Goal: Contribute content

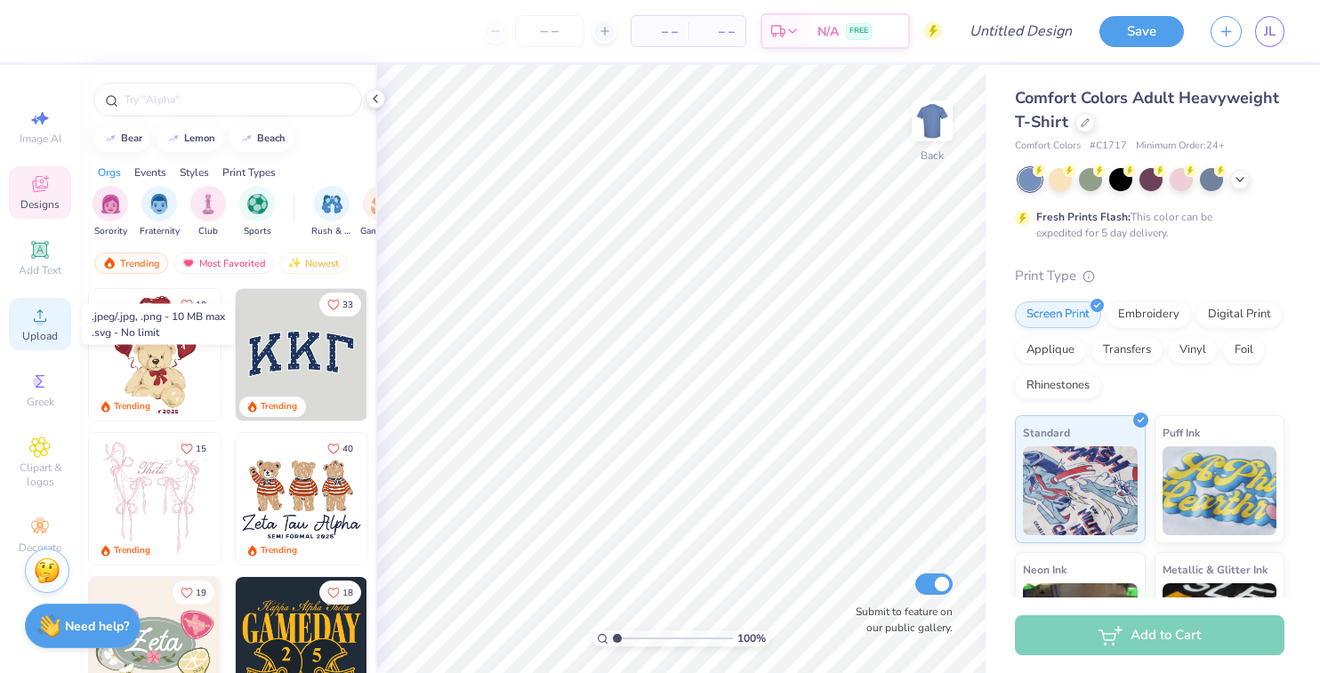
click at [40, 329] on span "Upload" at bounding box center [40, 336] width 36 height 14
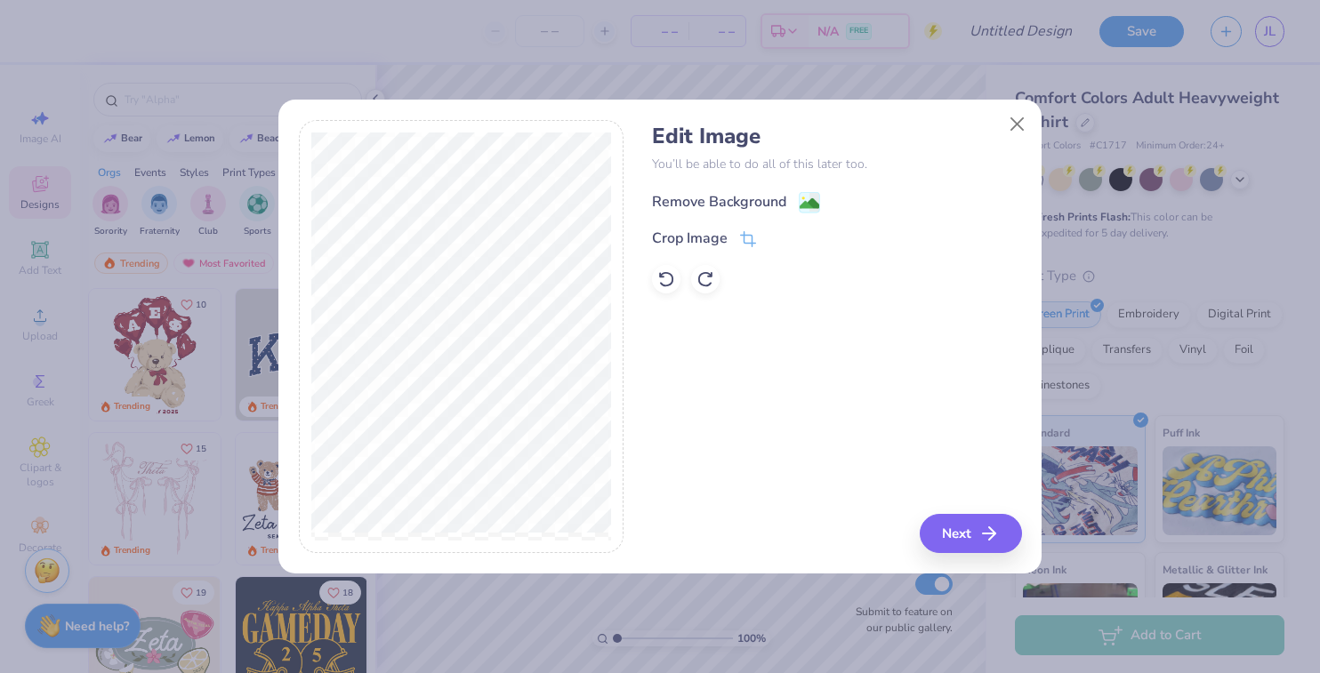
click at [811, 196] on image at bounding box center [809, 204] width 20 height 20
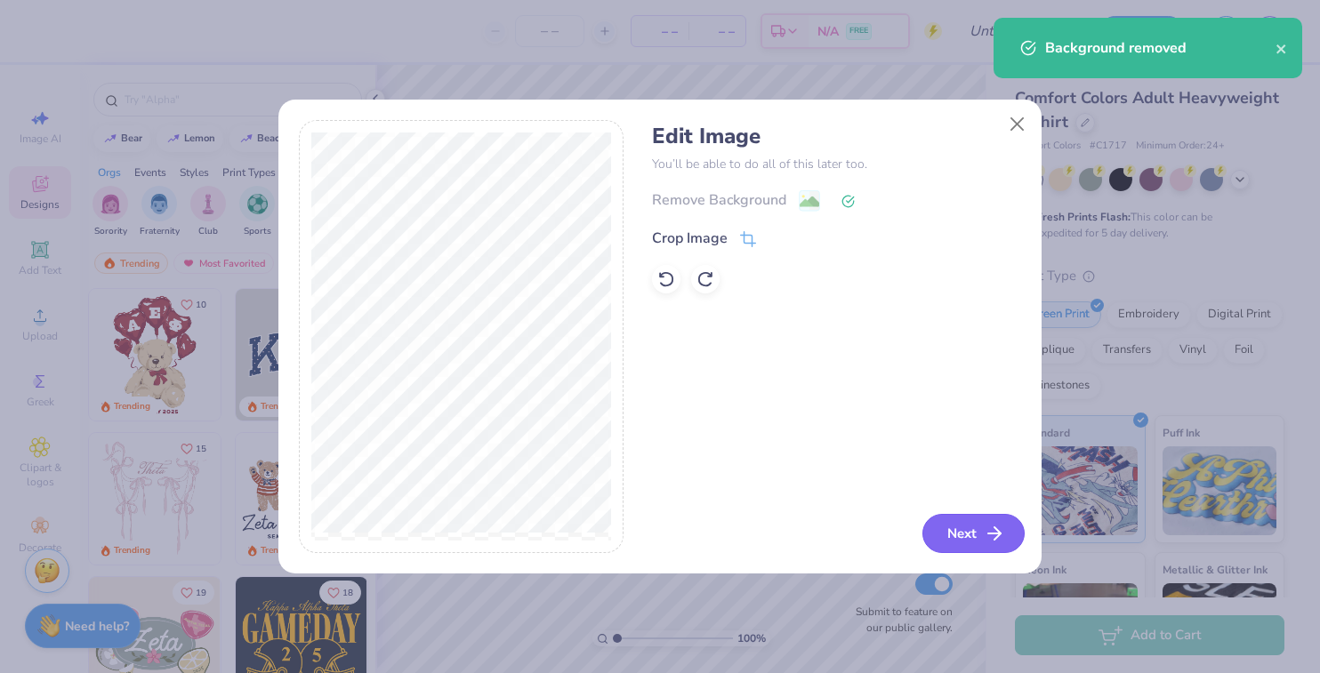
click at [978, 534] on button "Next" at bounding box center [973, 533] width 102 height 39
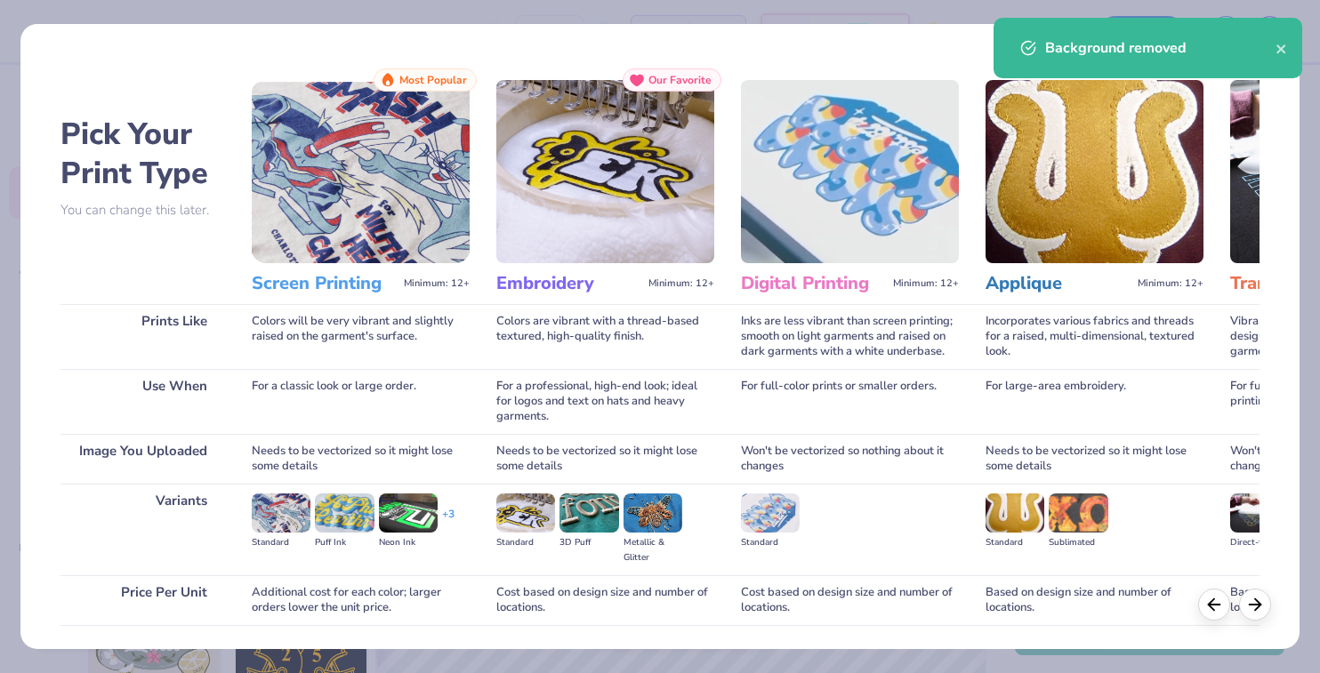
scroll to position [125, 0]
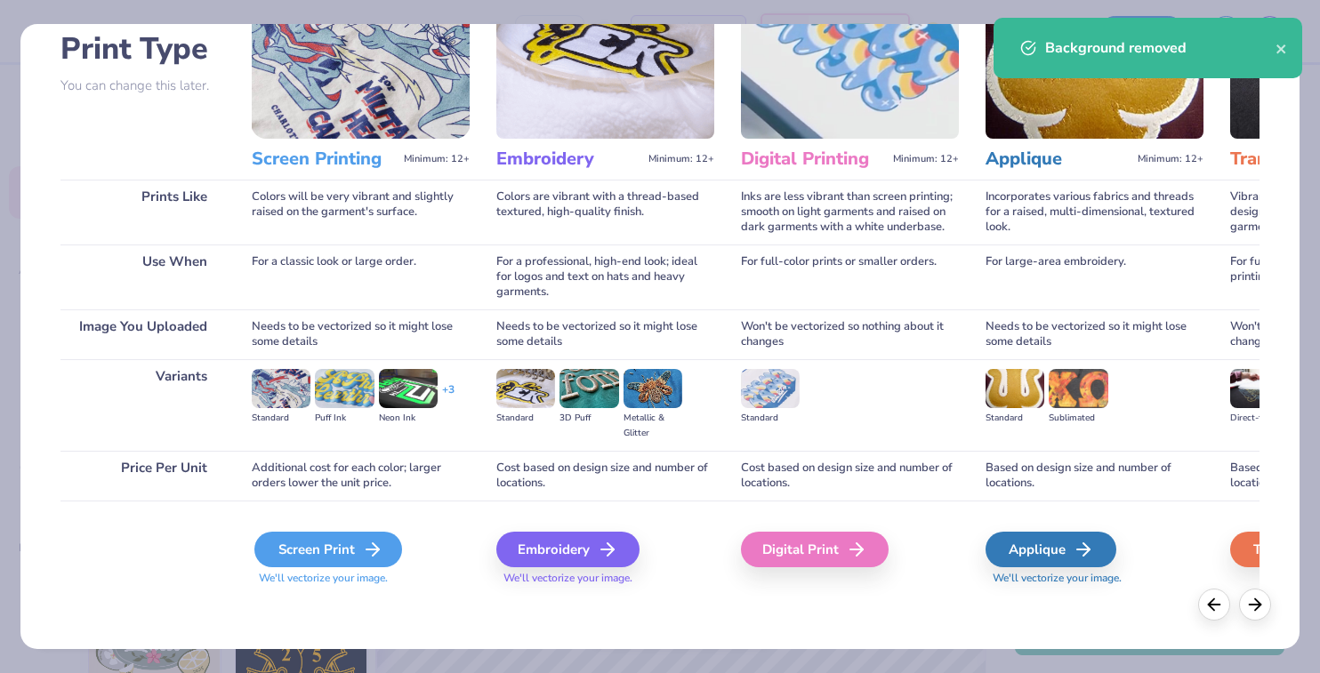
click at [337, 550] on div "Screen Print" at bounding box center [328, 550] width 148 height 36
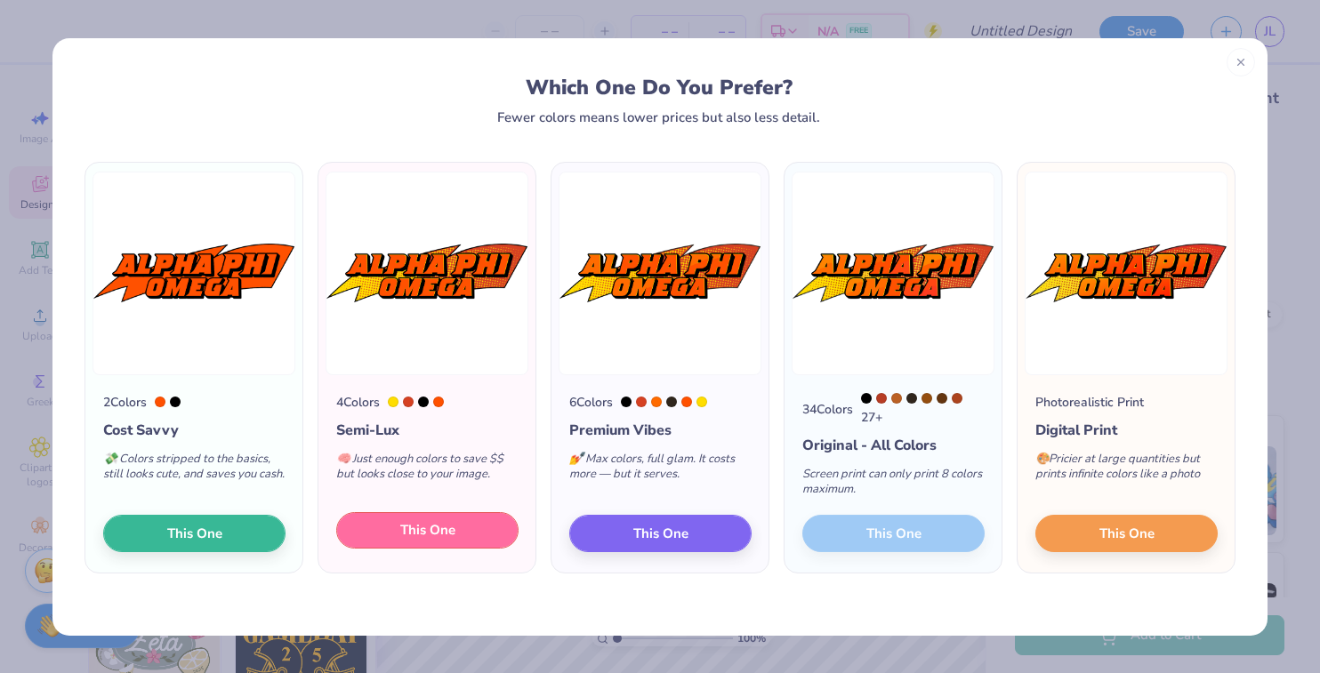
click at [414, 540] on span "This One" at bounding box center [427, 530] width 55 height 20
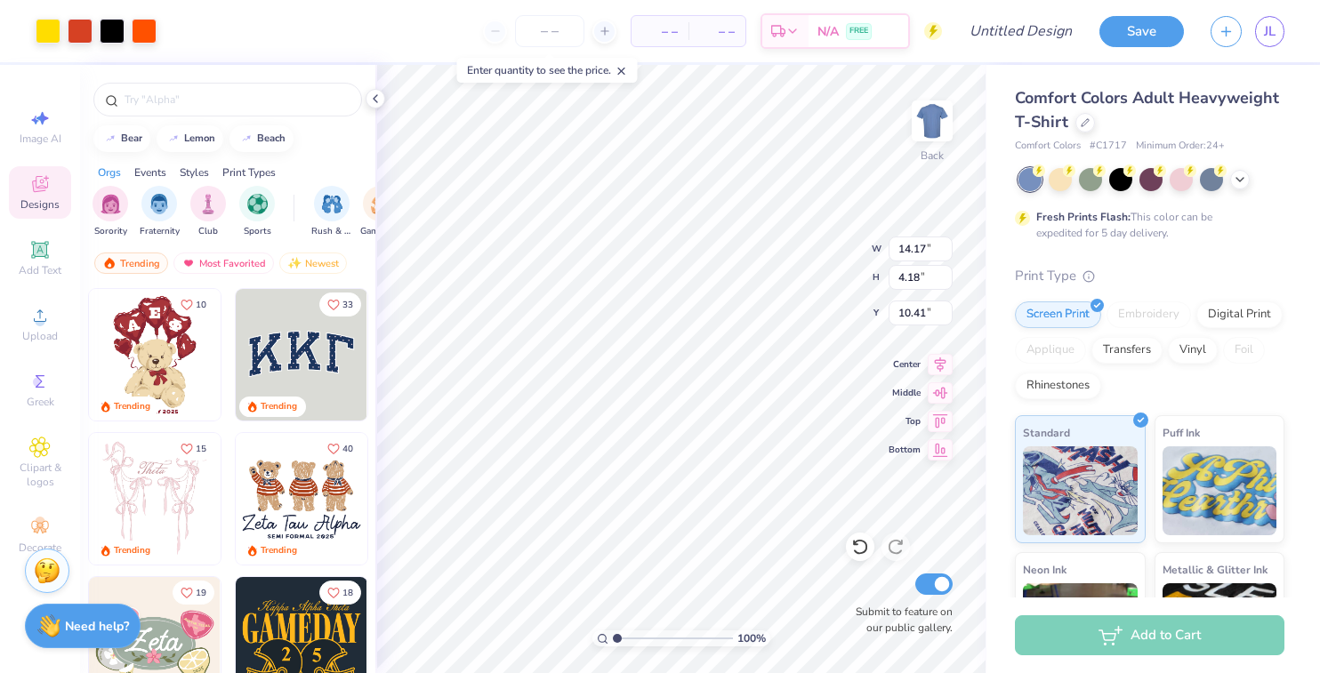
type input "13.98"
type input "4.13"
click at [1246, 178] on icon at bounding box center [1240, 178] width 14 height 14
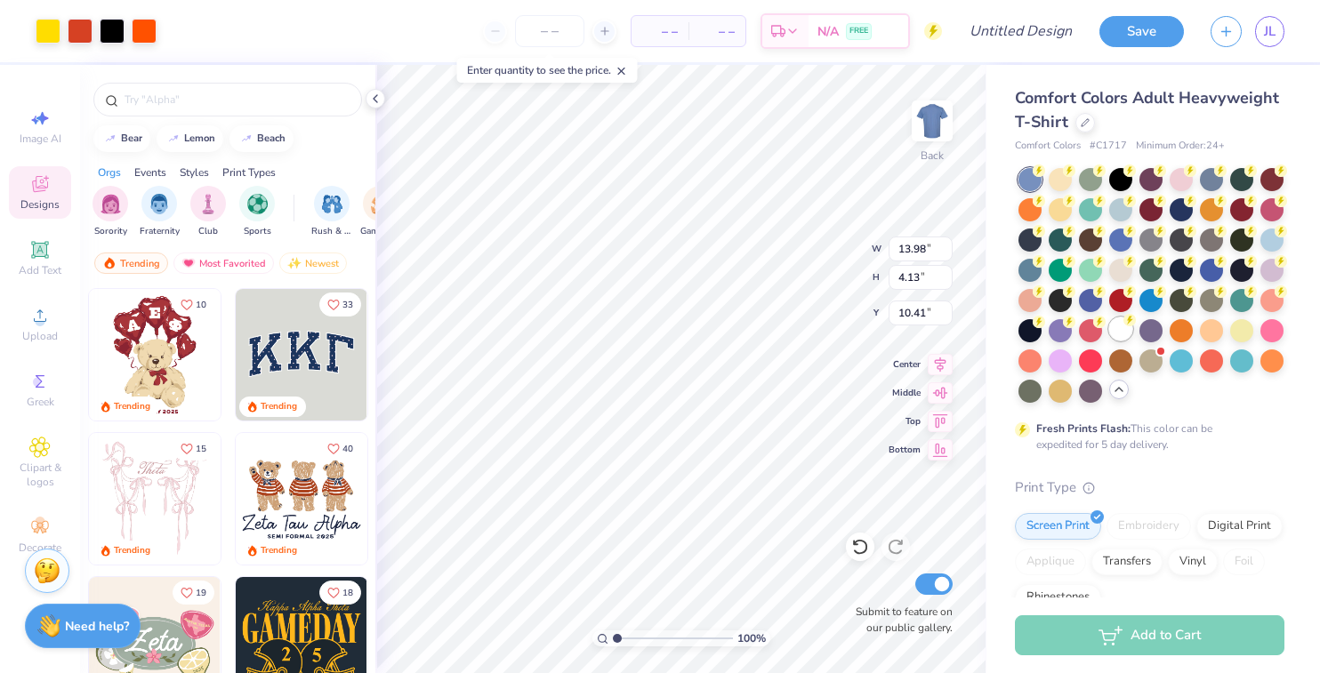
click at [1045, 177] on circle at bounding box center [1038, 171] width 12 height 12
type input "6.12"
type input "1.80"
type input "2.59"
type input "4.59"
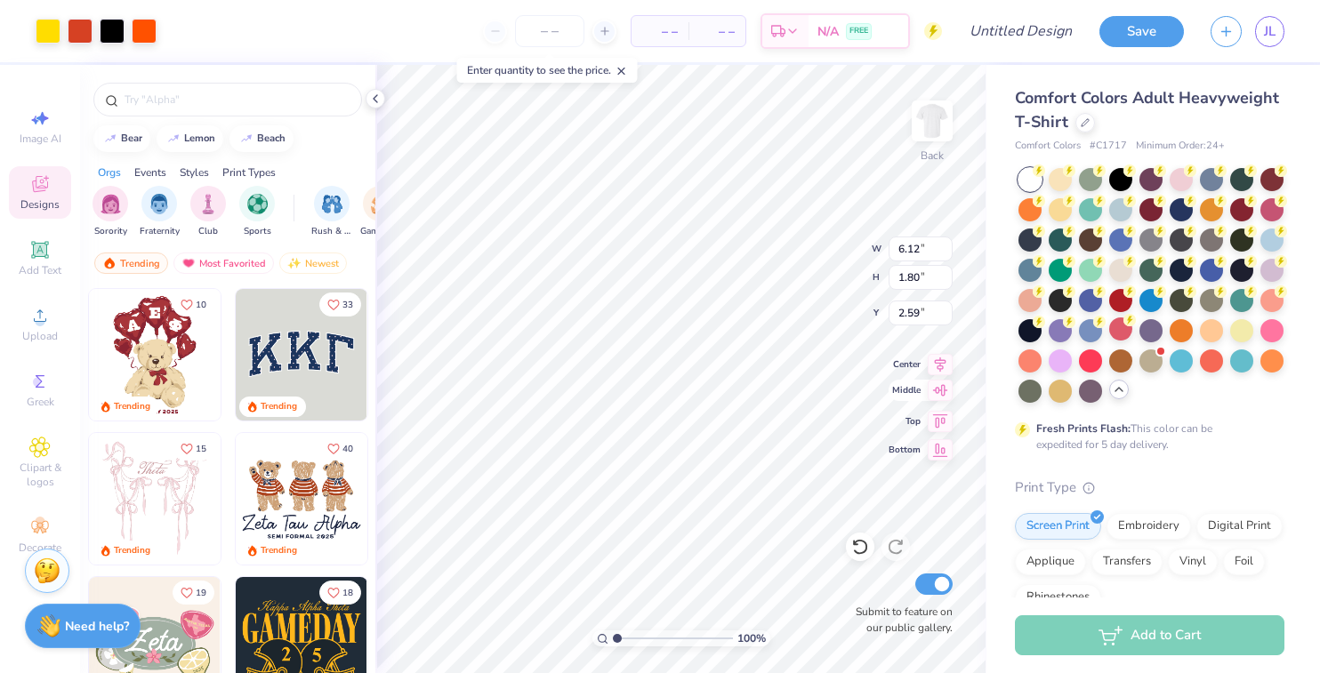
type input "1.36"
type input "3.00"
click at [1028, 28] on input "Design Title" at bounding box center [1042, 31] width 87 height 36
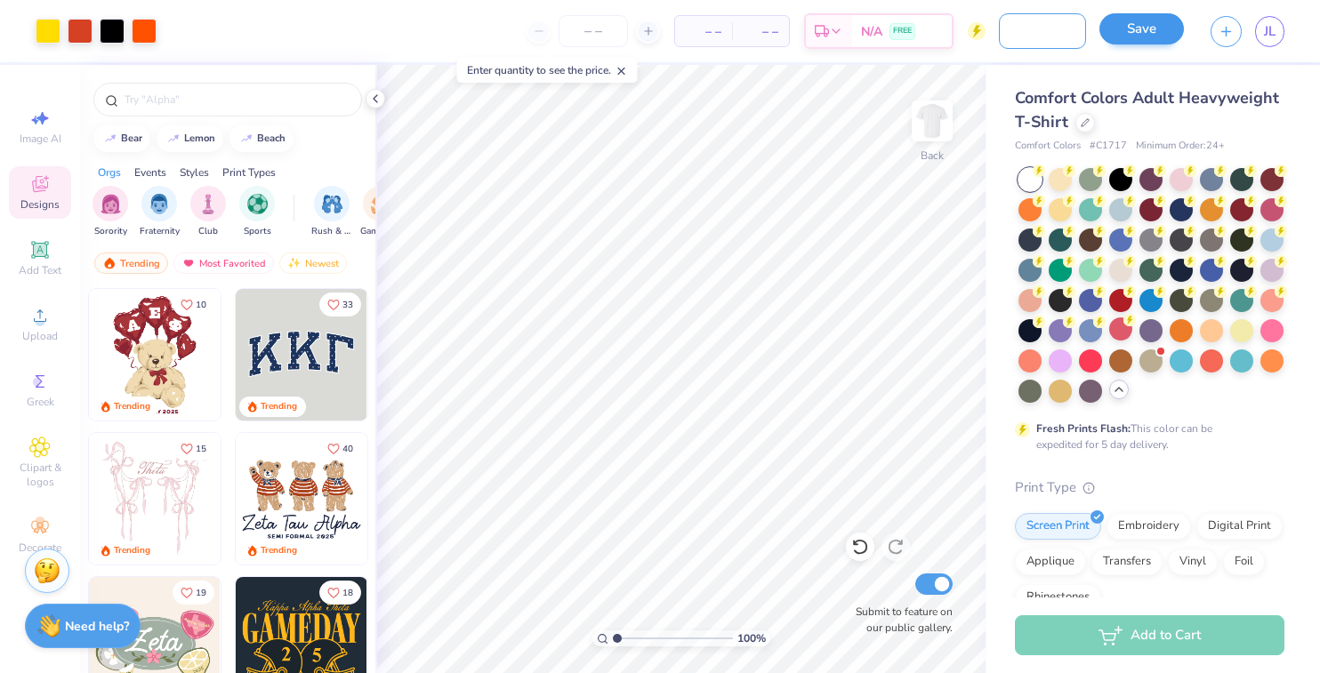
type input "Fall Rush '25 Test 2"
click at [1118, 35] on button "Save" at bounding box center [1141, 31] width 84 height 31
click at [1141, 28] on div "Save" at bounding box center [1141, 31] width 84 height 31
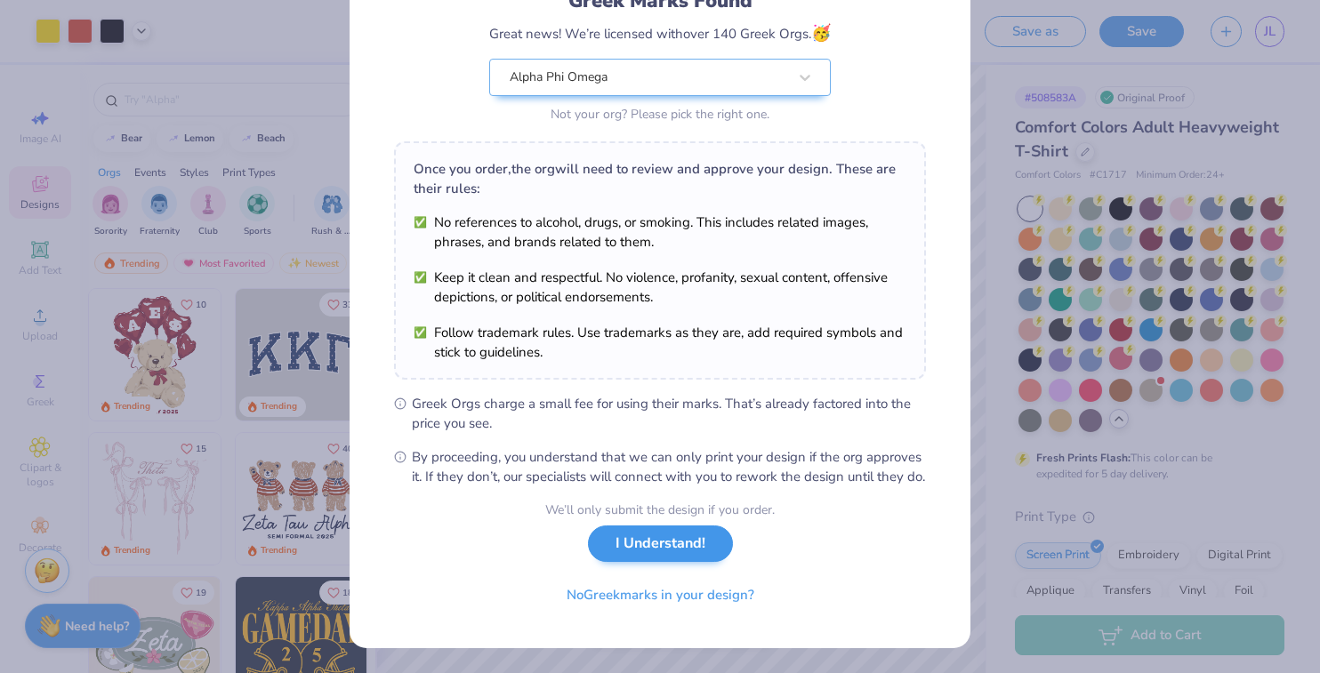
scroll to position [159, 0]
click at [679, 540] on button "I Understand!" at bounding box center [660, 544] width 145 height 36
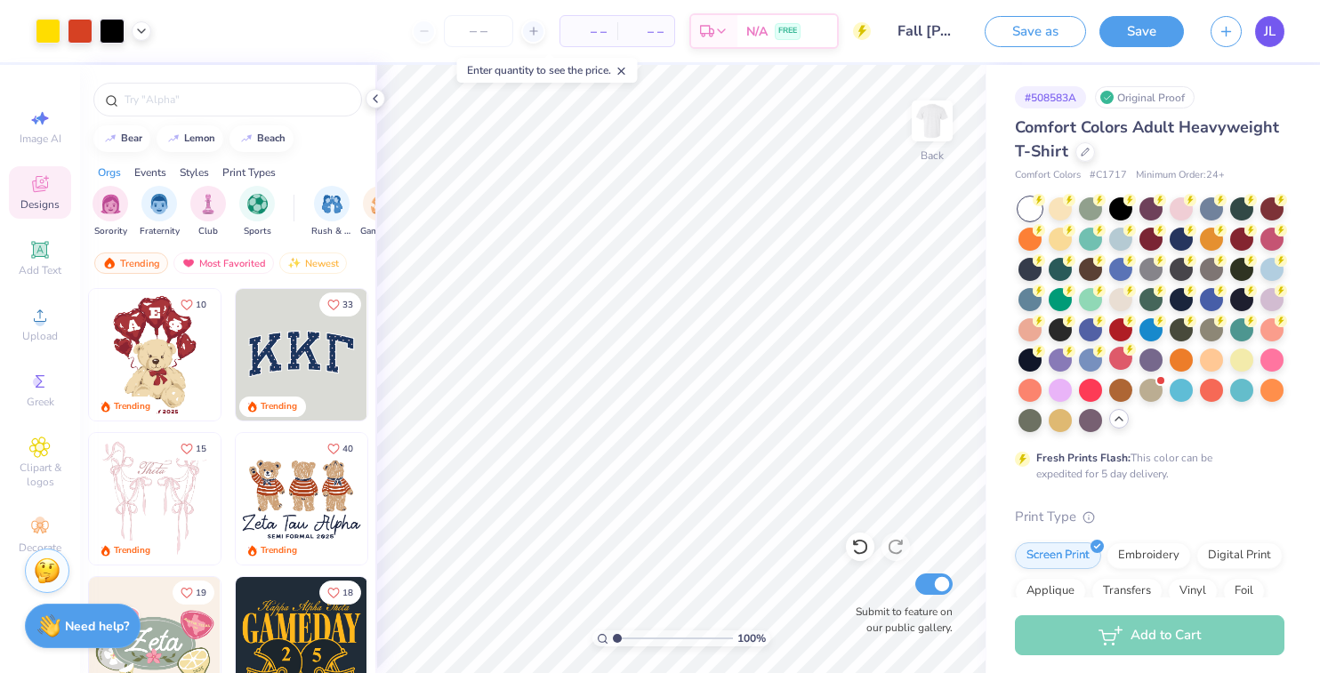
click at [1263, 27] on link "JL" at bounding box center [1269, 31] width 29 height 31
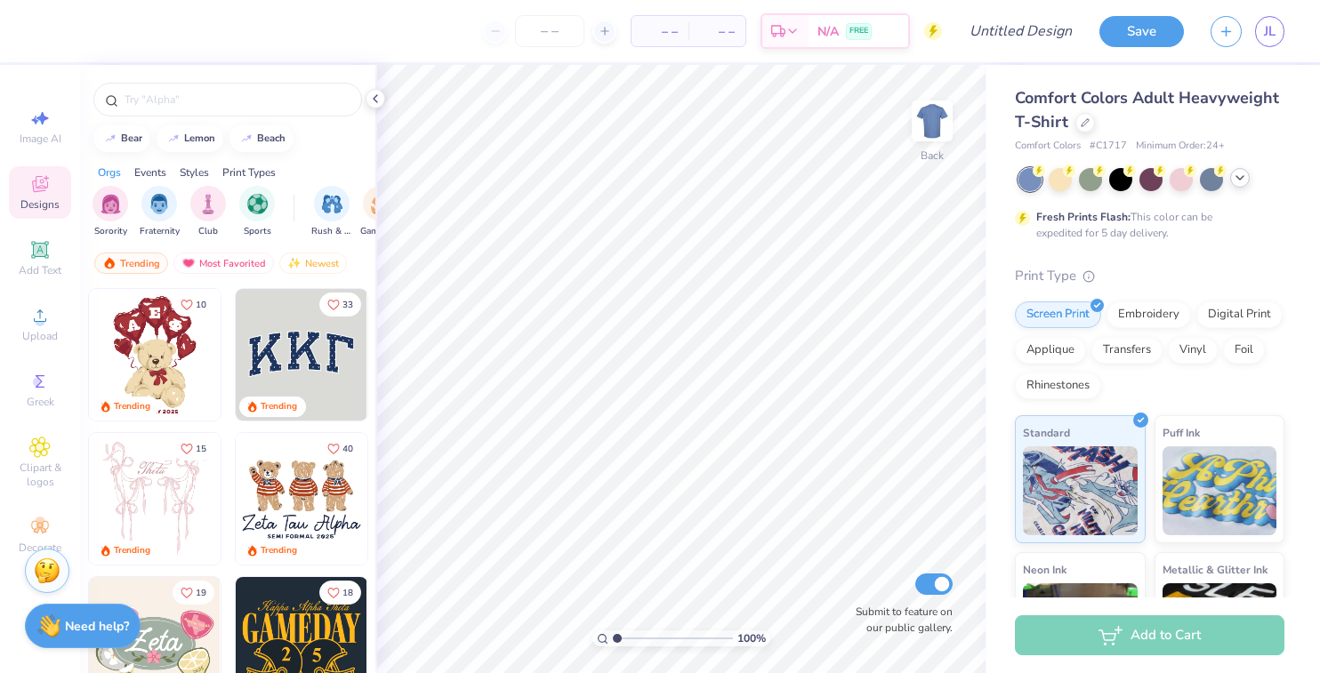
click at [1233, 181] on icon at bounding box center [1240, 178] width 14 height 14
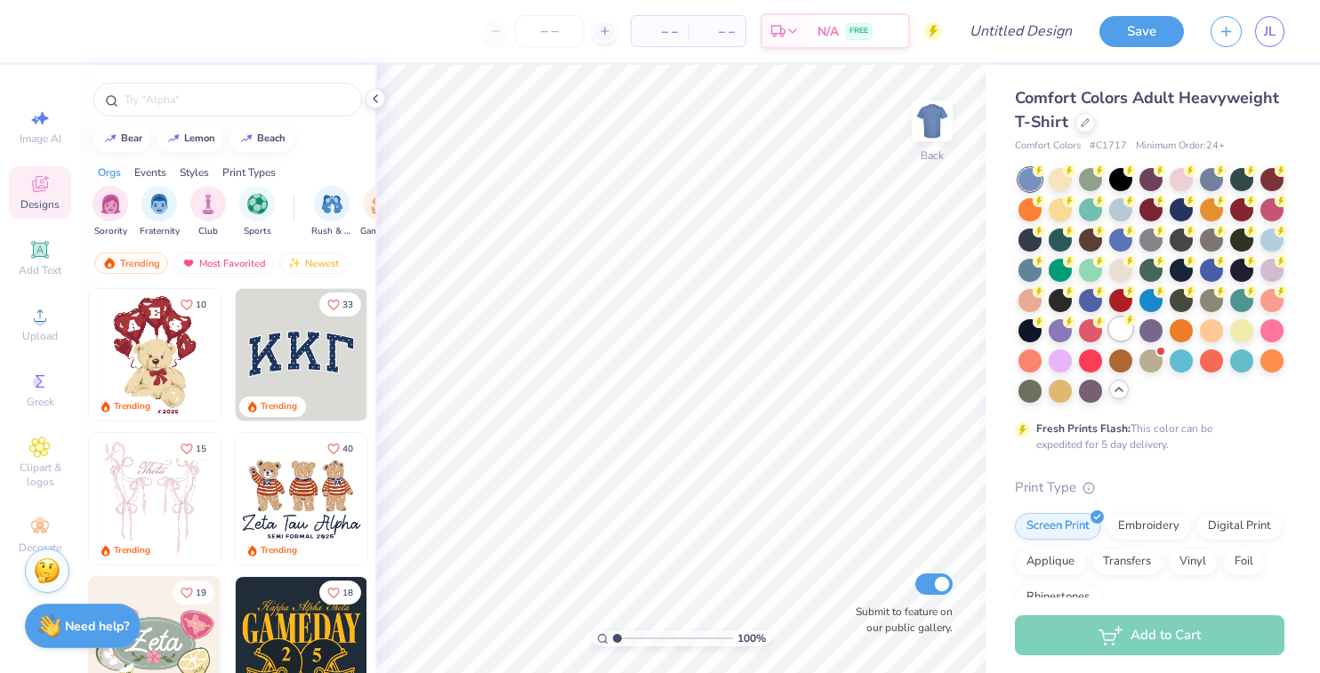
click at [1120, 325] on div at bounding box center [1120, 328] width 23 height 23
click at [1083, 125] on div at bounding box center [1085, 121] width 20 height 20
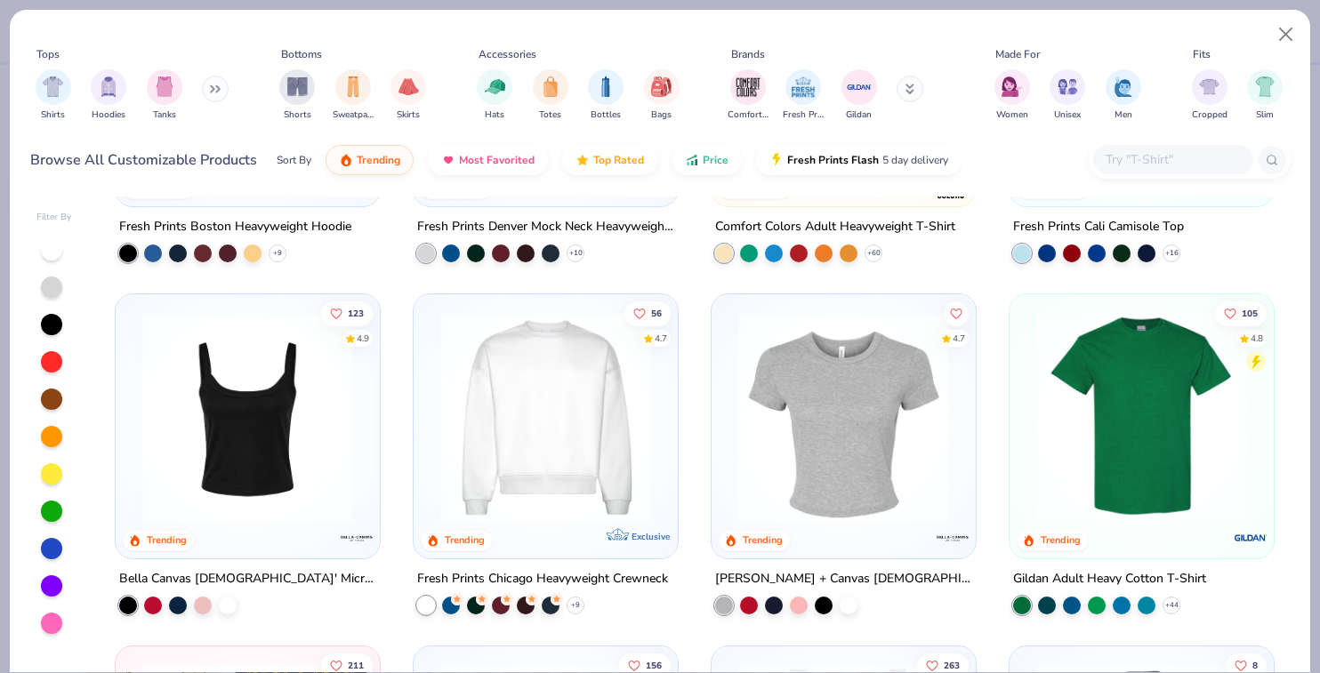
scroll to position [261, 0]
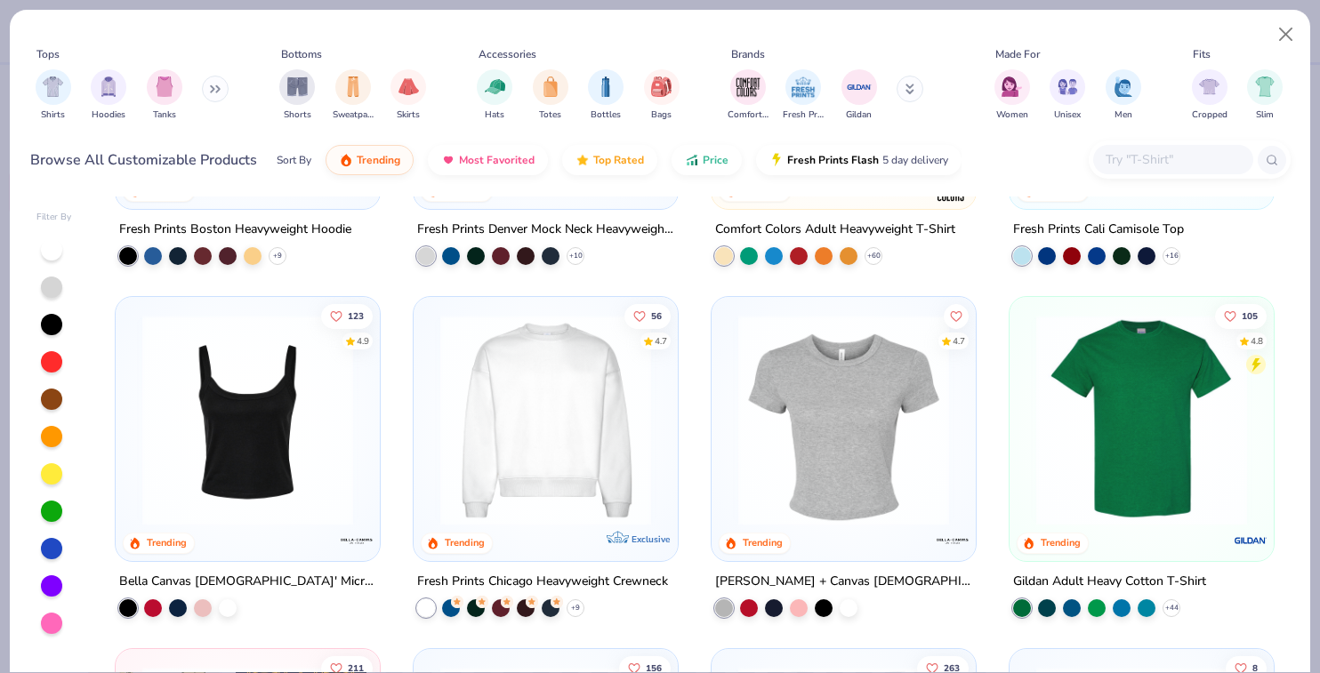
click at [1160, 160] on input "text" at bounding box center [1172, 159] width 137 height 20
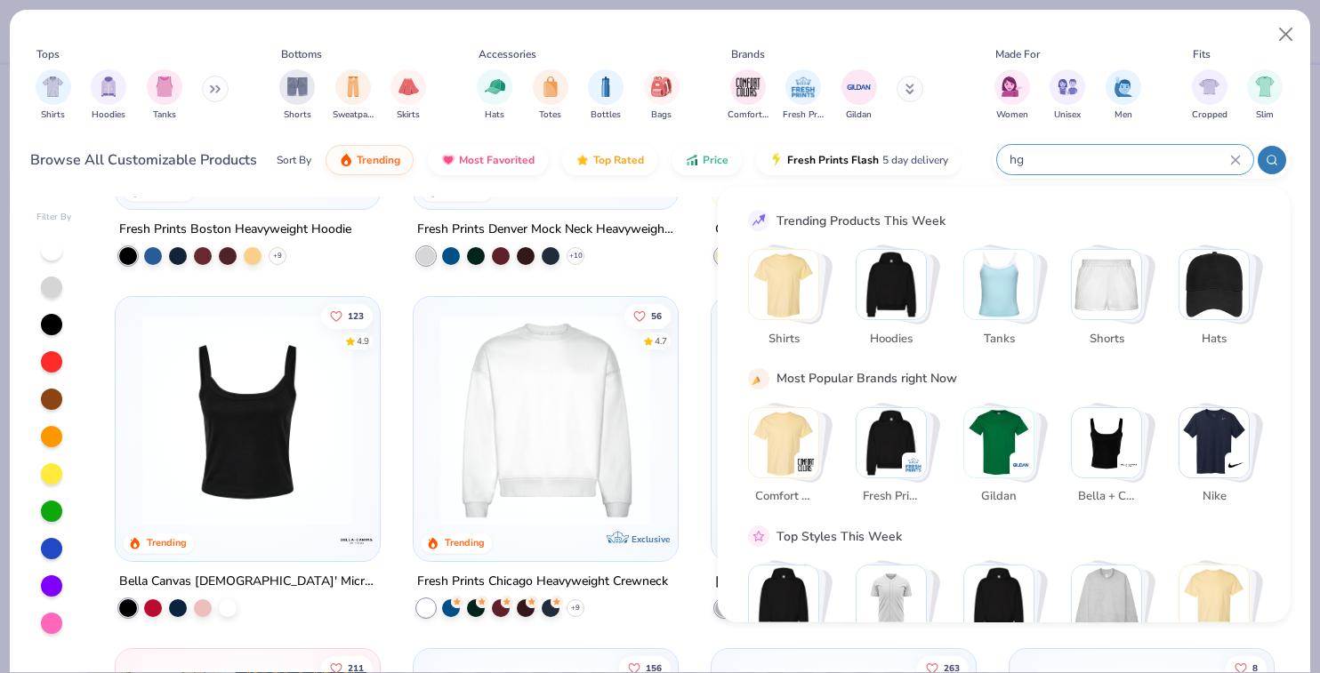
type input "h"
type input "gildan"
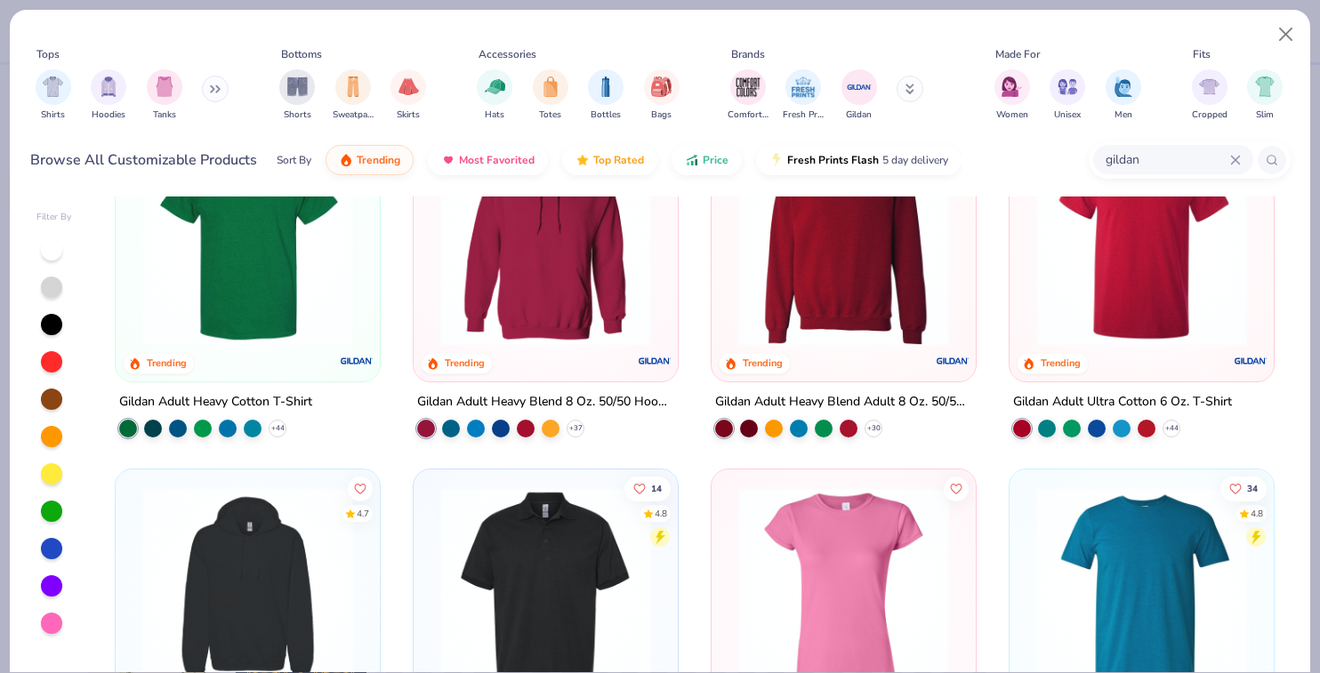
scroll to position [95, 0]
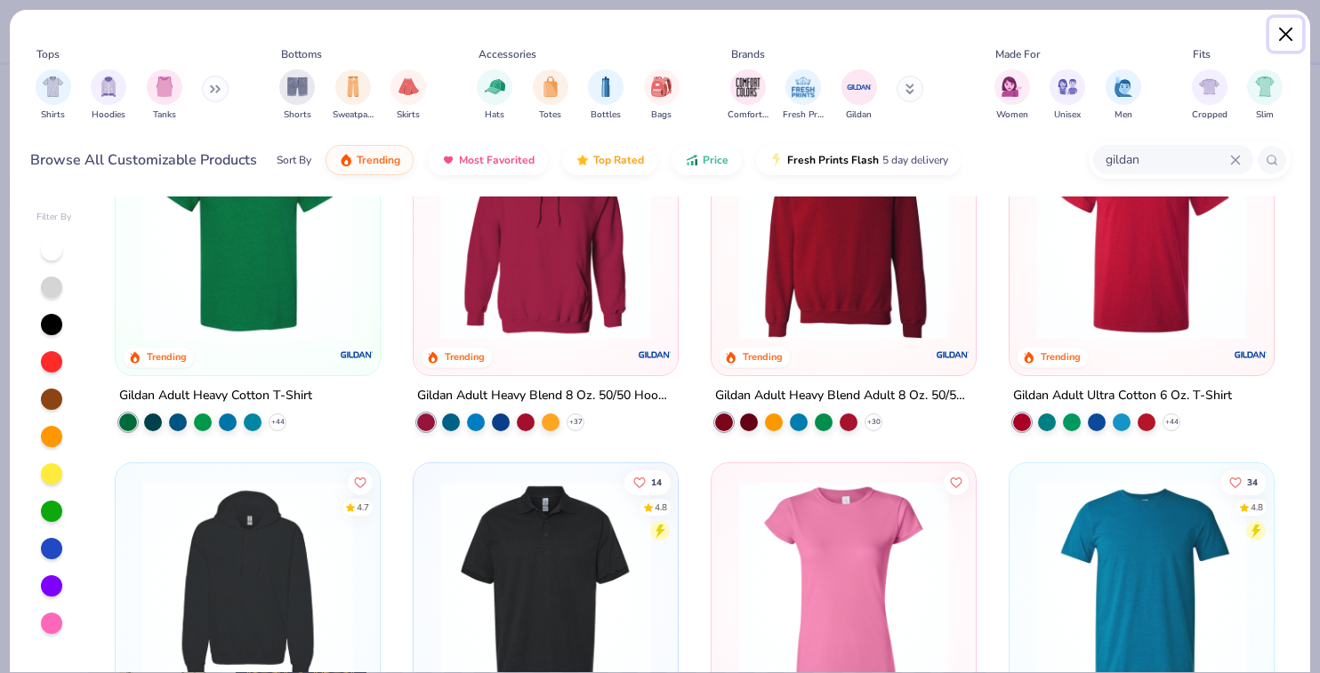
click at [1289, 18] on button "Close" at bounding box center [1286, 35] width 34 height 34
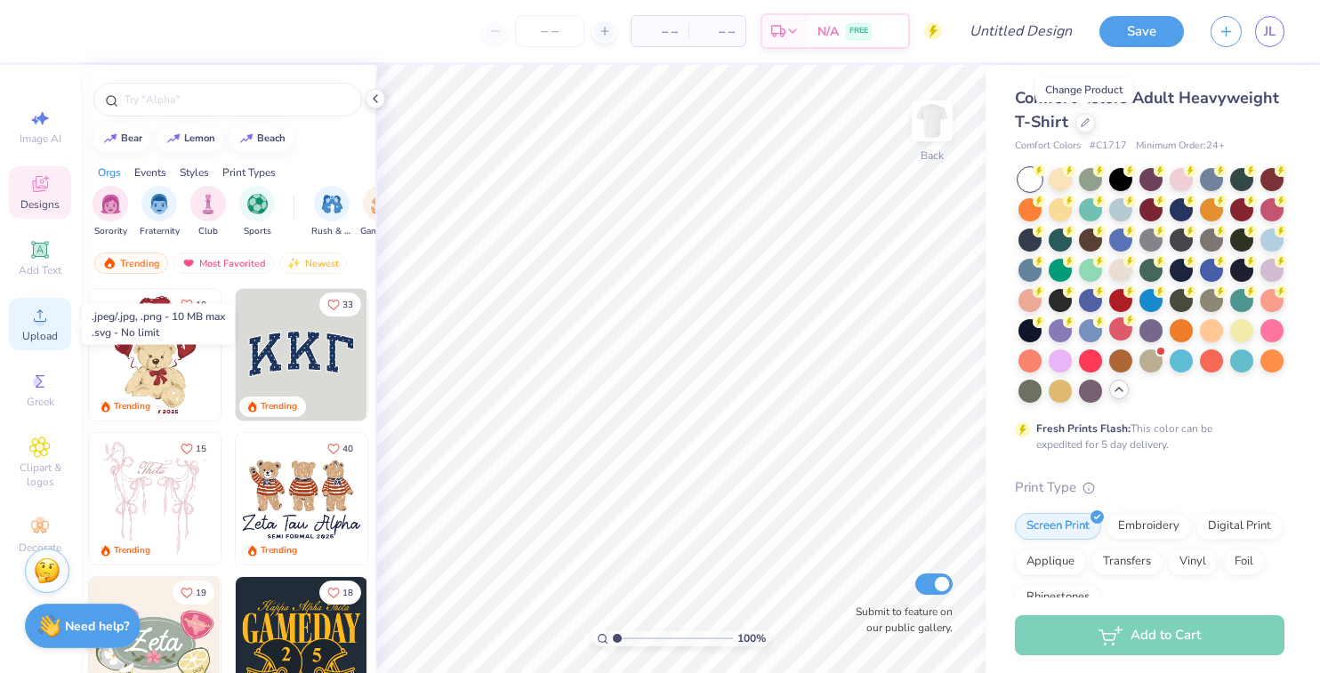
click at [44, 323] on circle at bounding box center [40, 322] width 10 height 10
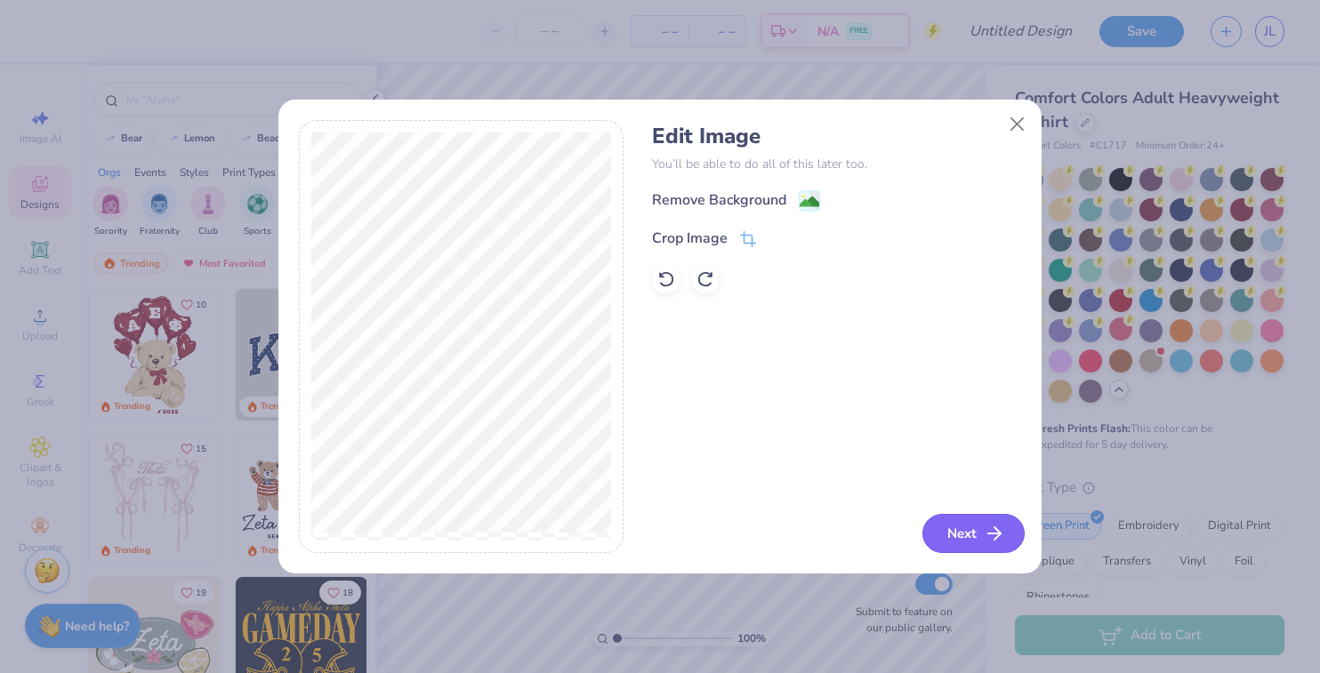
click at [985, 529] on icon "button" at bounding box center [994, 533] width 21 height 21
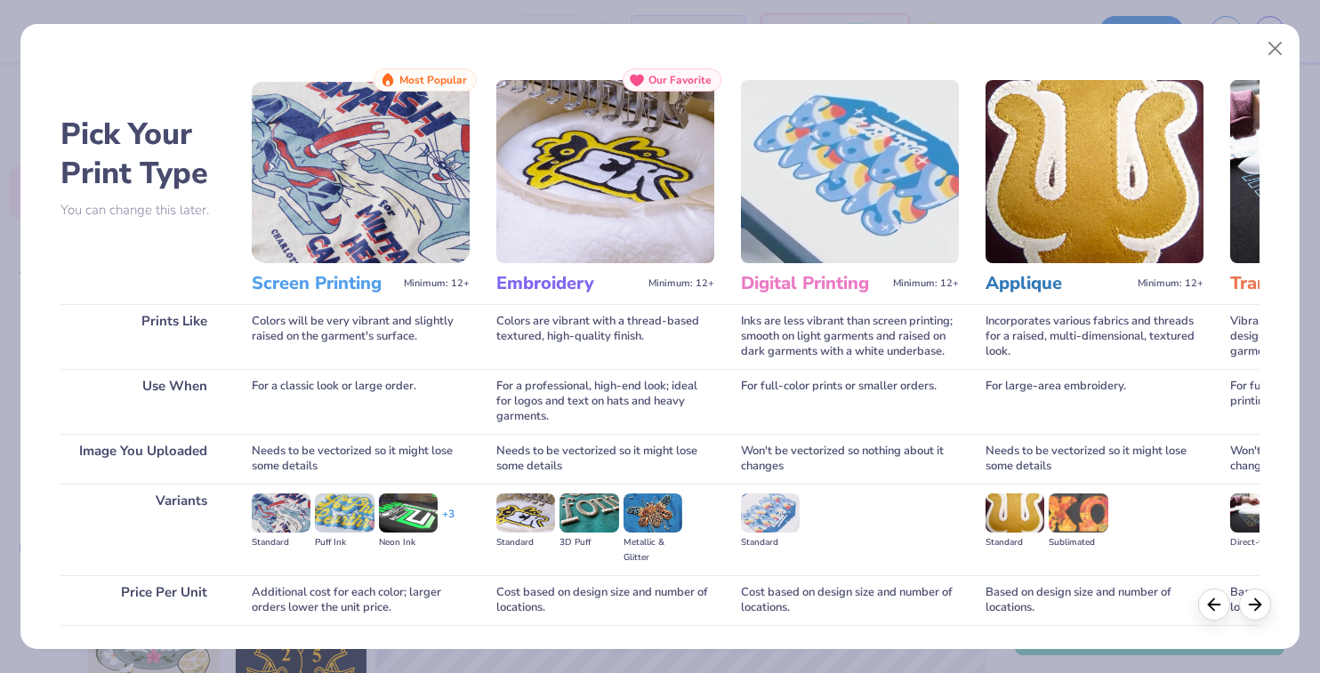
scroll to position [125, 0]
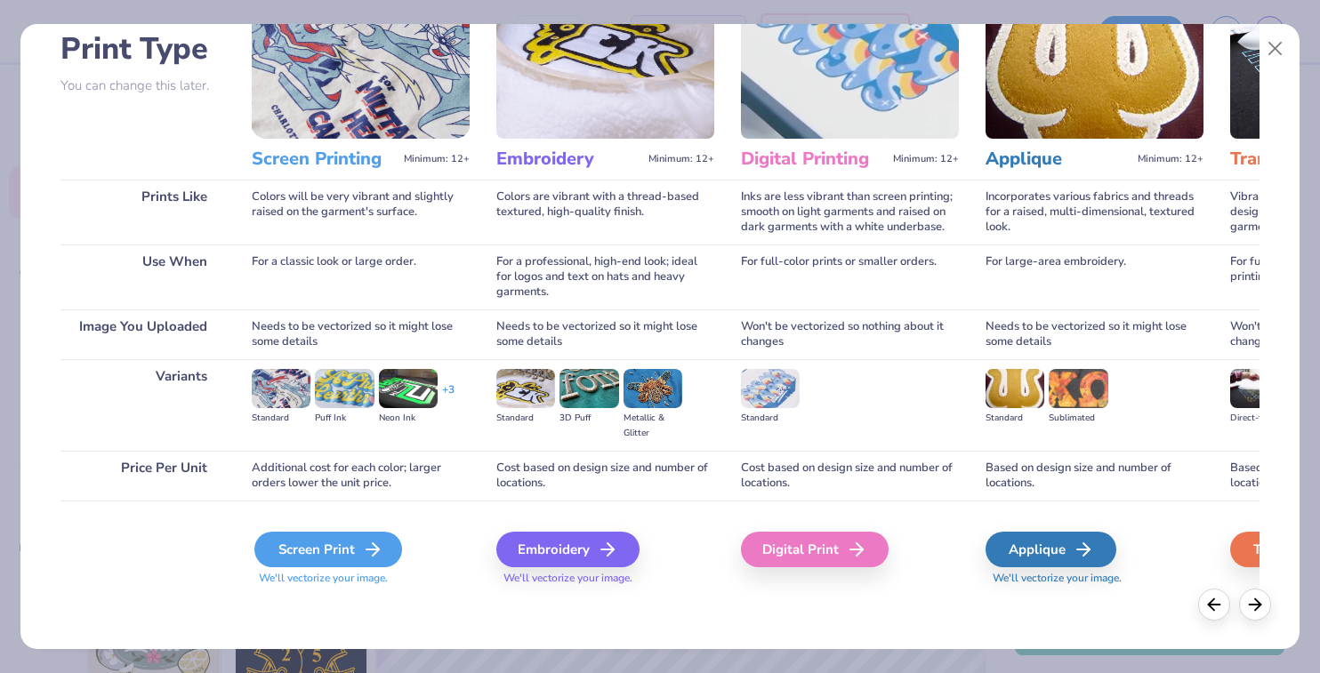
click at [335, 558] on div "Screen Print" at bounding box center [328, 550] width 148 height 36
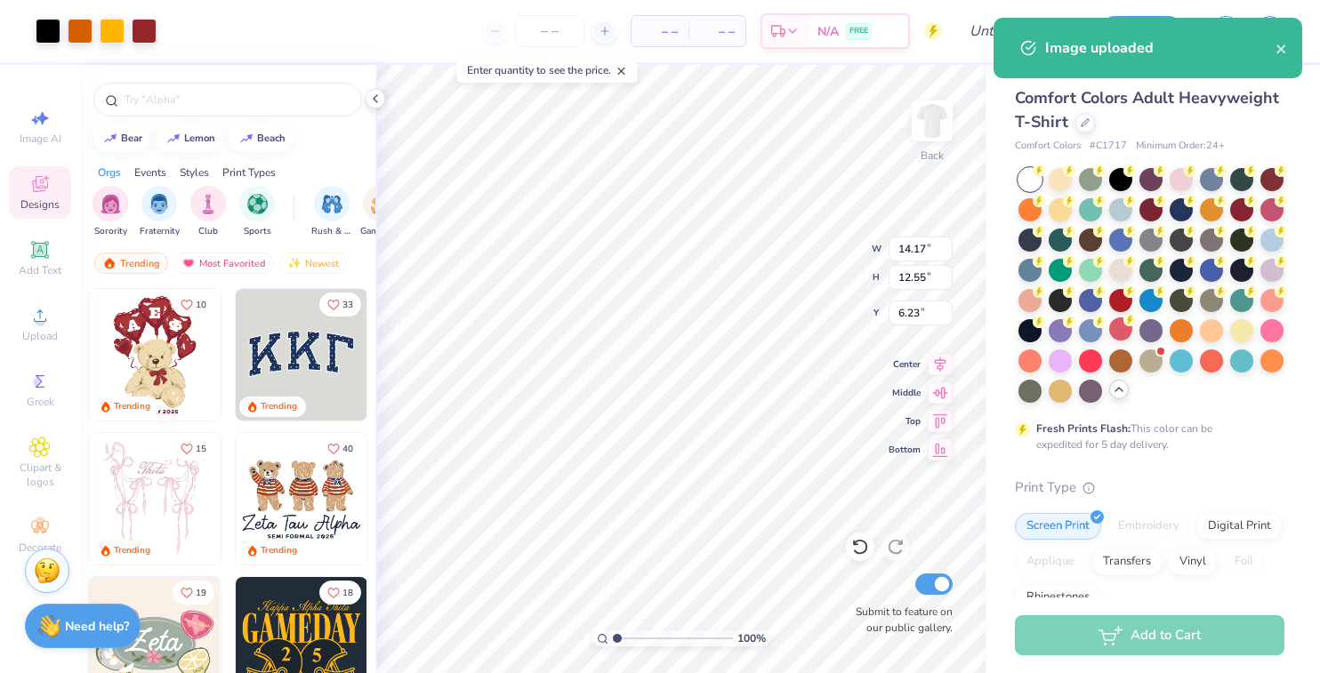
type input "4.67"
type input "4.14"
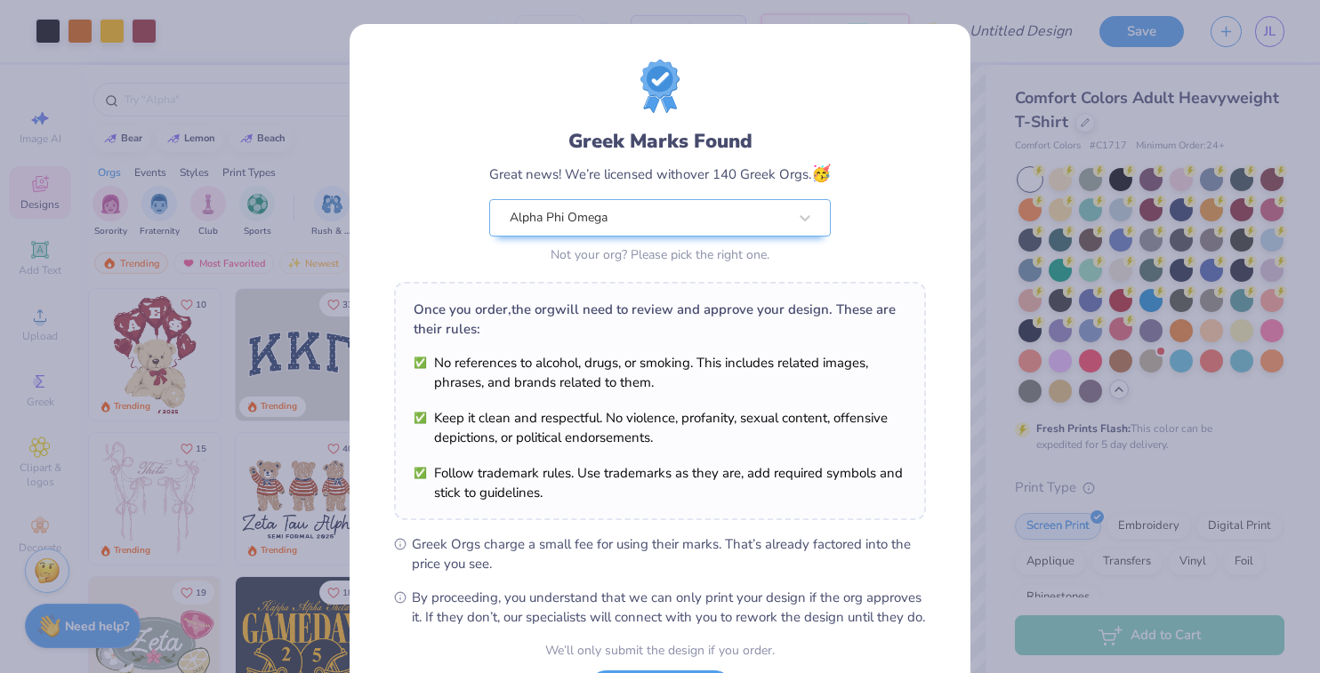
scroll to position [159, 0]
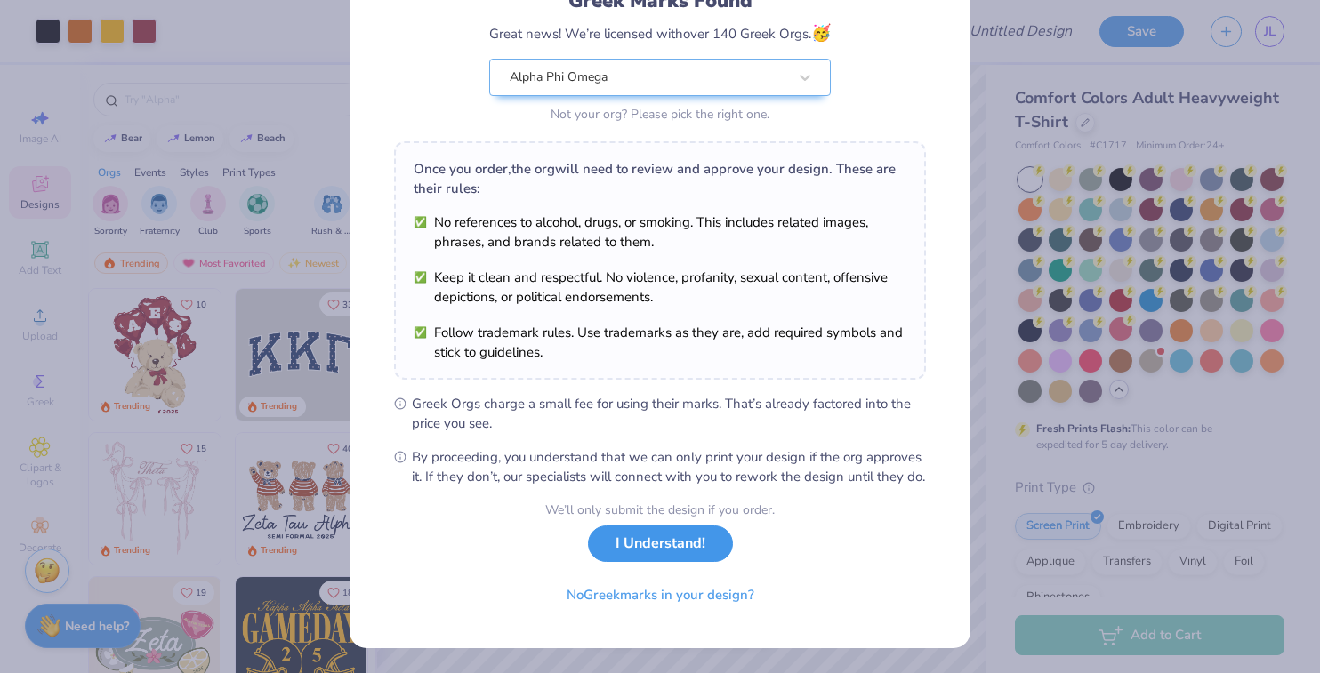
click at [695, 548] on button "I Understand!" at bounding box center [660, 544] width 145 height 36
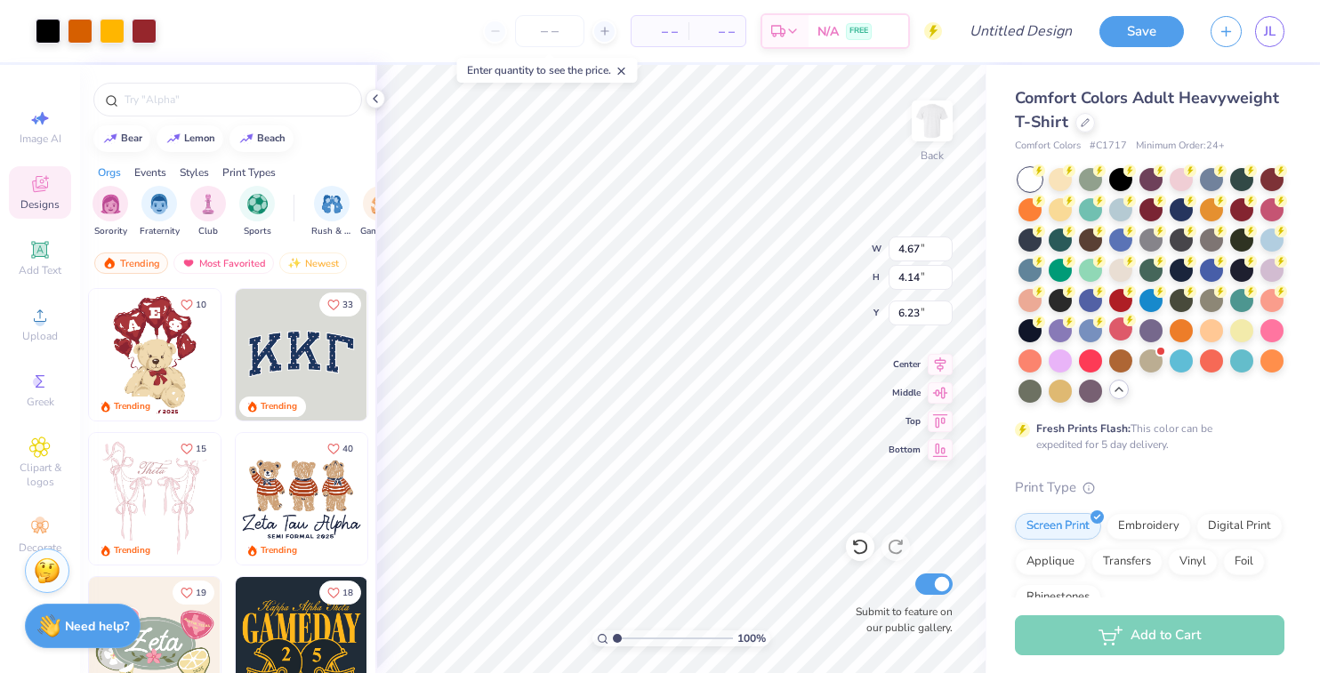
type input "2.38"
type input "2.11"
type input "3.00"
type input "3.68"
type input "3.25"
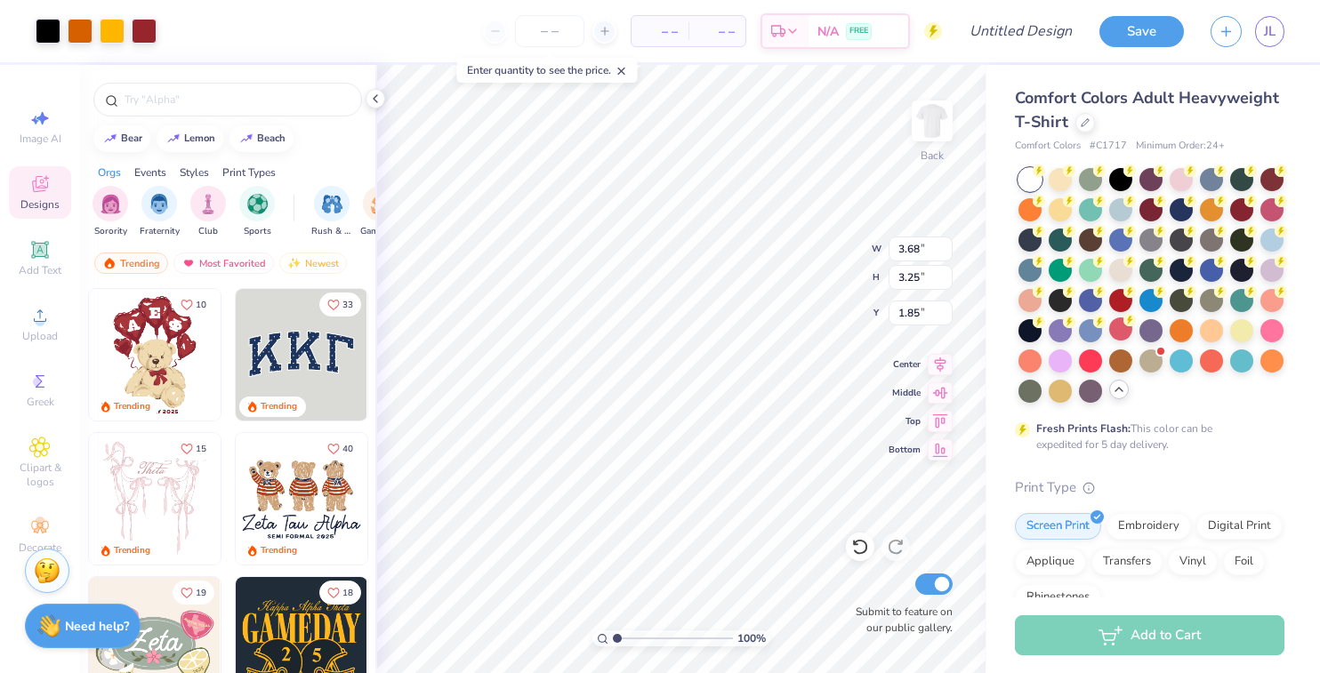
type input "3.00"
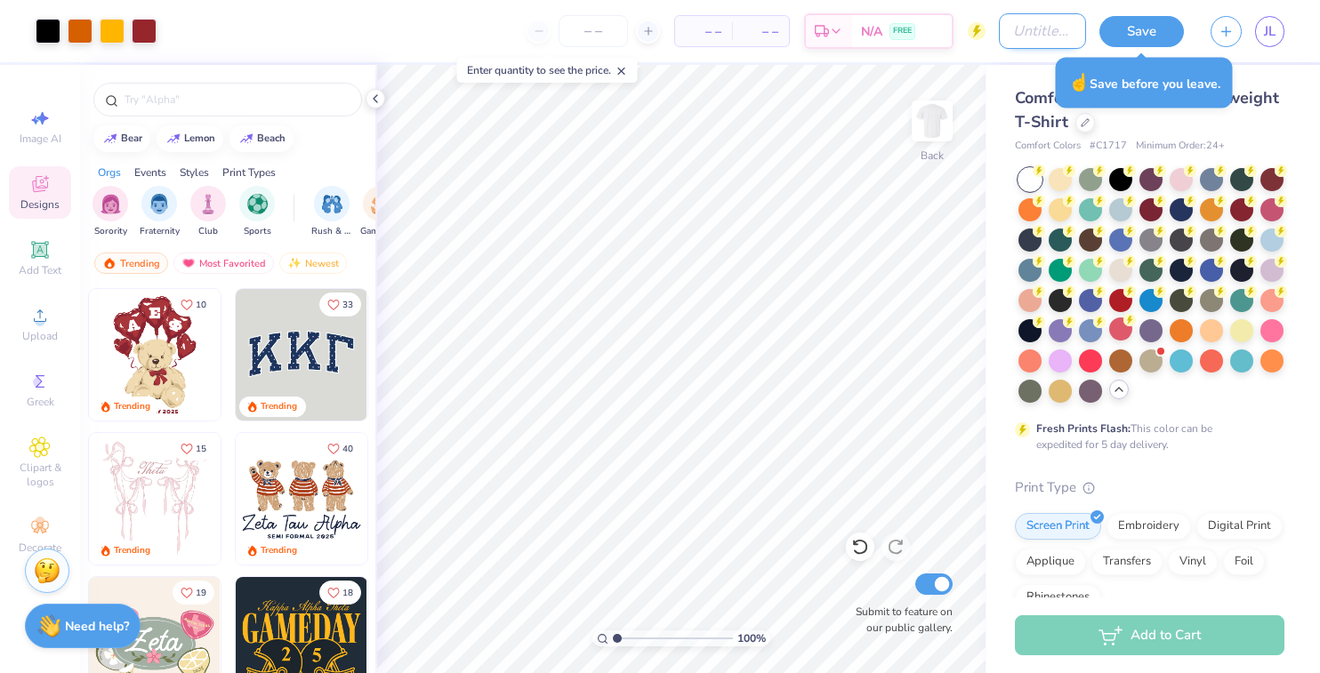
click at [1009, 25] on input "Design Title" at bounding box center [1042, 31] width 87 height 36
click at [1055, 21] on input "Fall [PERSON_NAME] '25 Test" at bounding box center [1042, 31] width 87 height 36
click at [1070, 28] on input "Fall [PERSON_NAME] '25 Test" at bounding box center [1042, 31] width 87 height 36
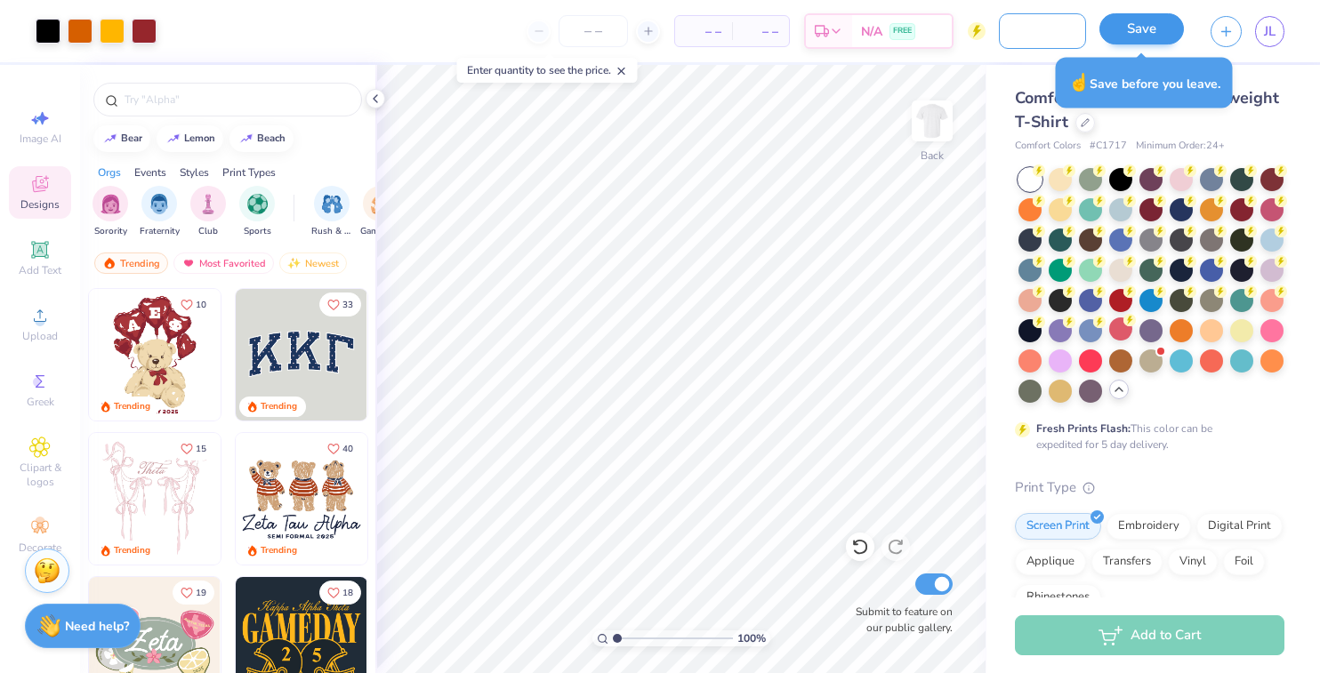
type input "Fall [PERSON_NAME] '25 Test 3"
click at [1139, 26] on button "Save" at bounding box center [1141, 28] width 84 height 31
